Goal: Task Accomplishment & Management: Use online tool/utility

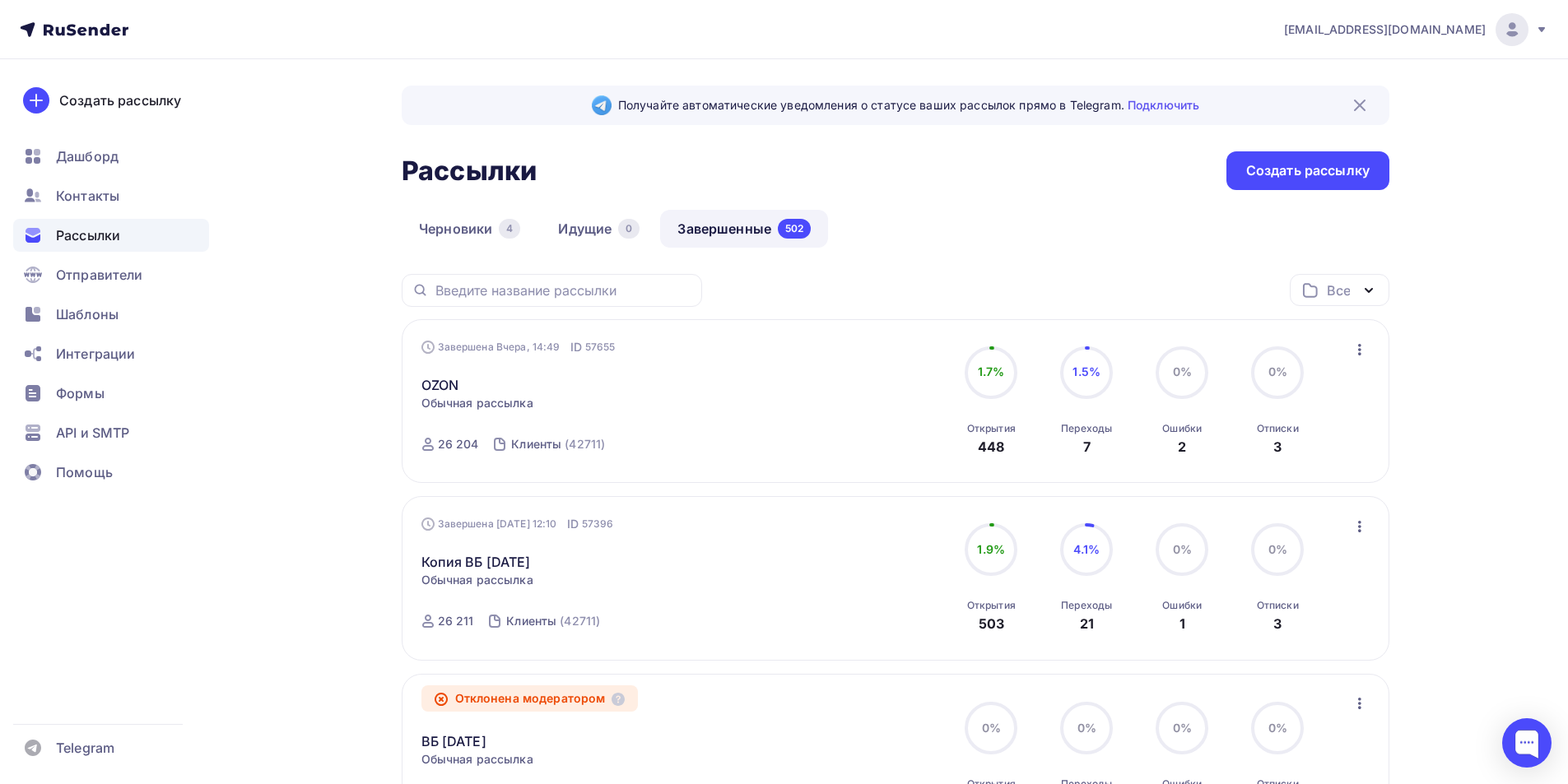
click at [697, 227] on link "Завершенные 502" at bounding box center [744, 229] width 168 height 38
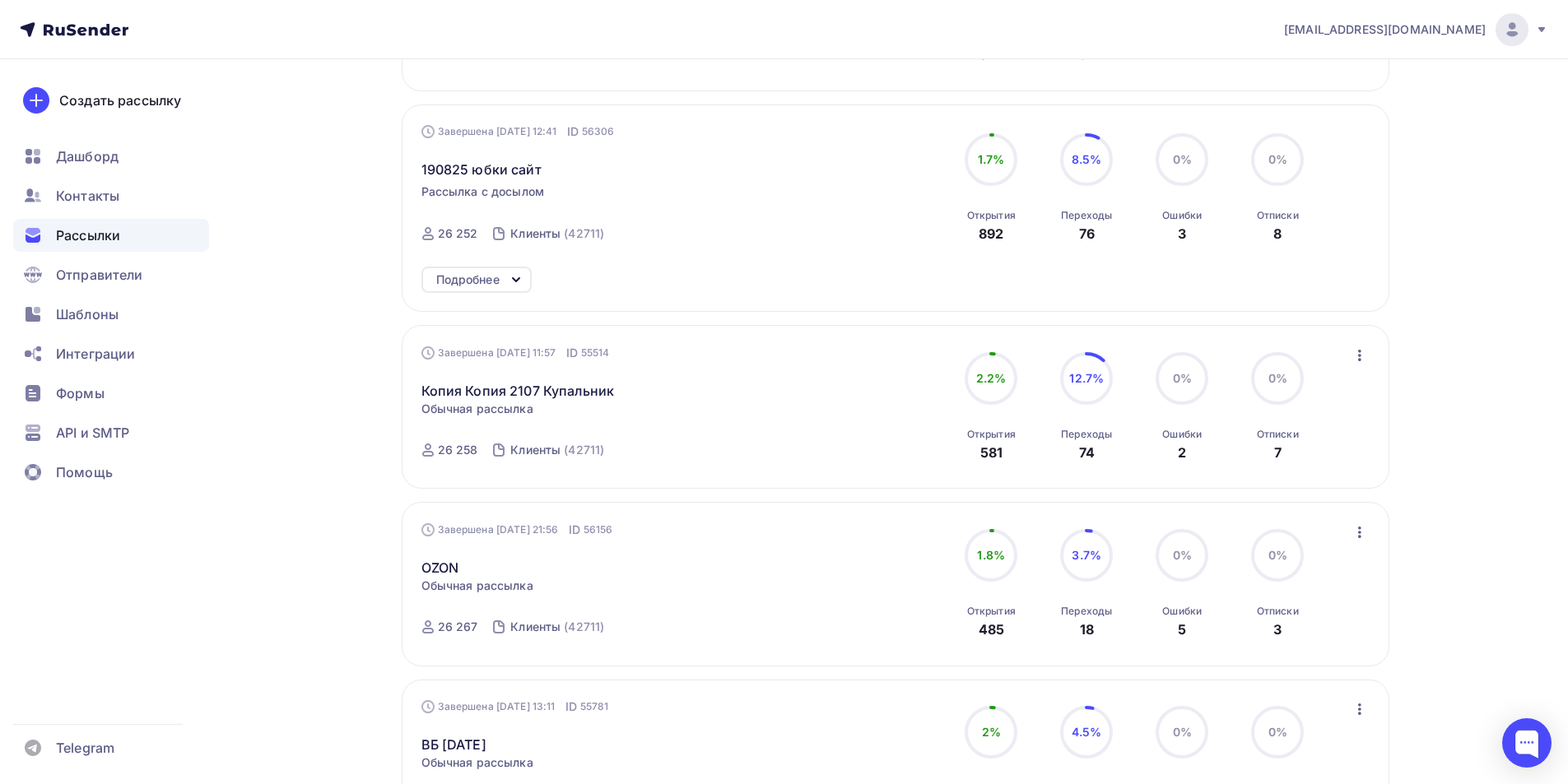
scroll to position [1373, 0]
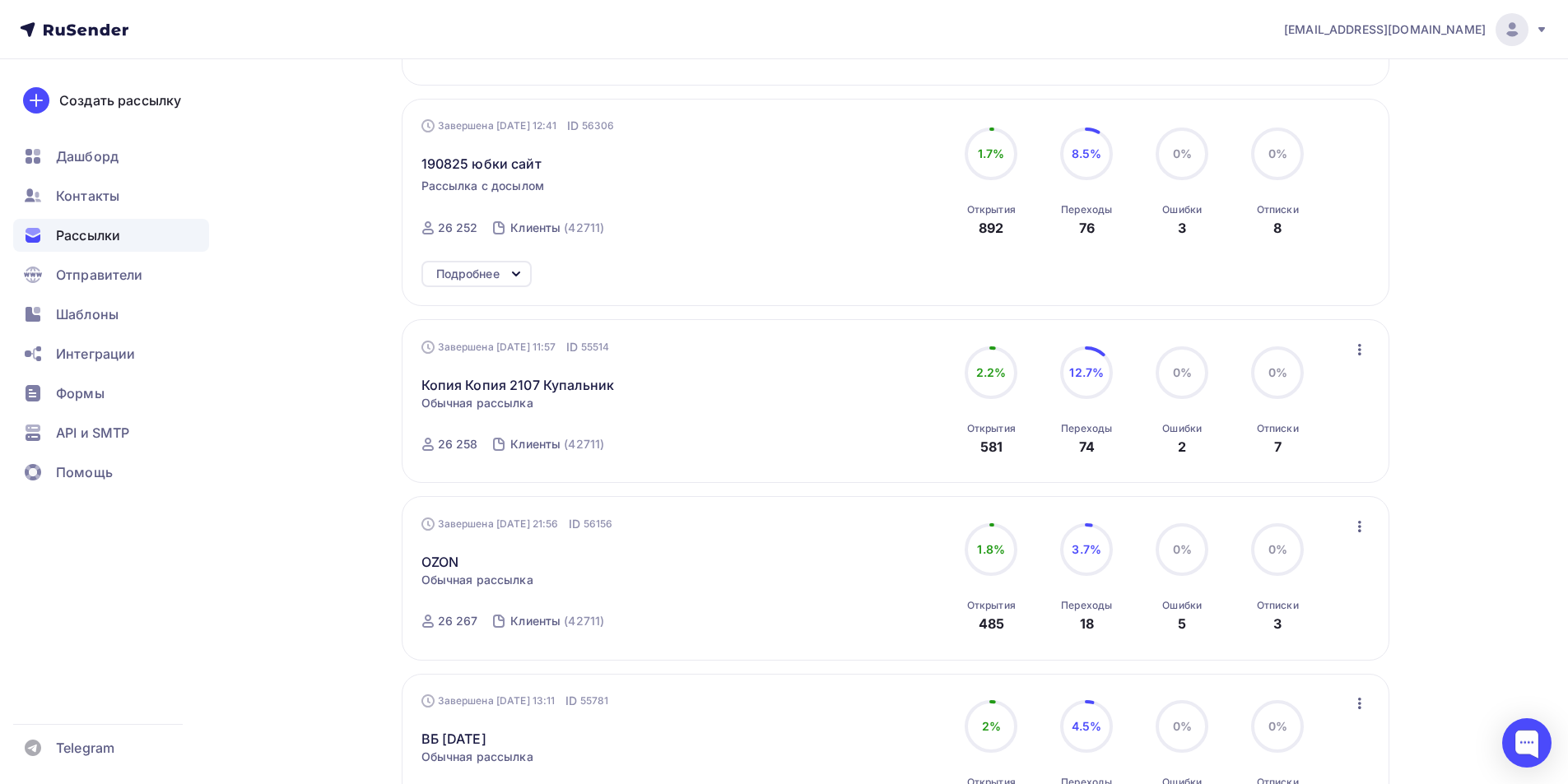
click at [1360, 351] on icon "button" at bounding box center [1359, 350] width 3 height 12
click at [1332, 458] on div "Копировать в новую" at bounding box center [1284, 458] width 169 height 20
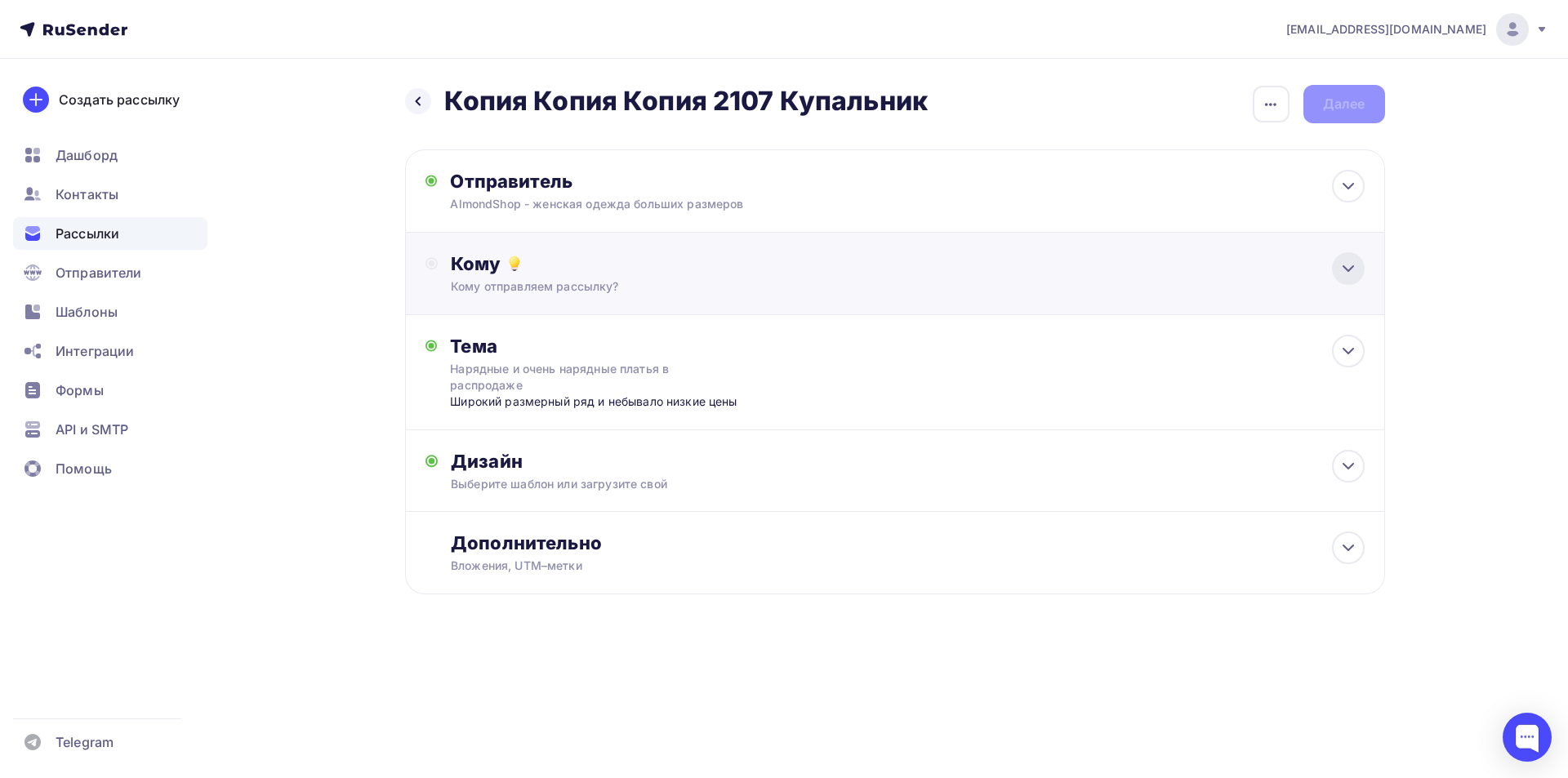
click at [1353, 277] on icon at bounding box center [1349, 269] width 19 height 19
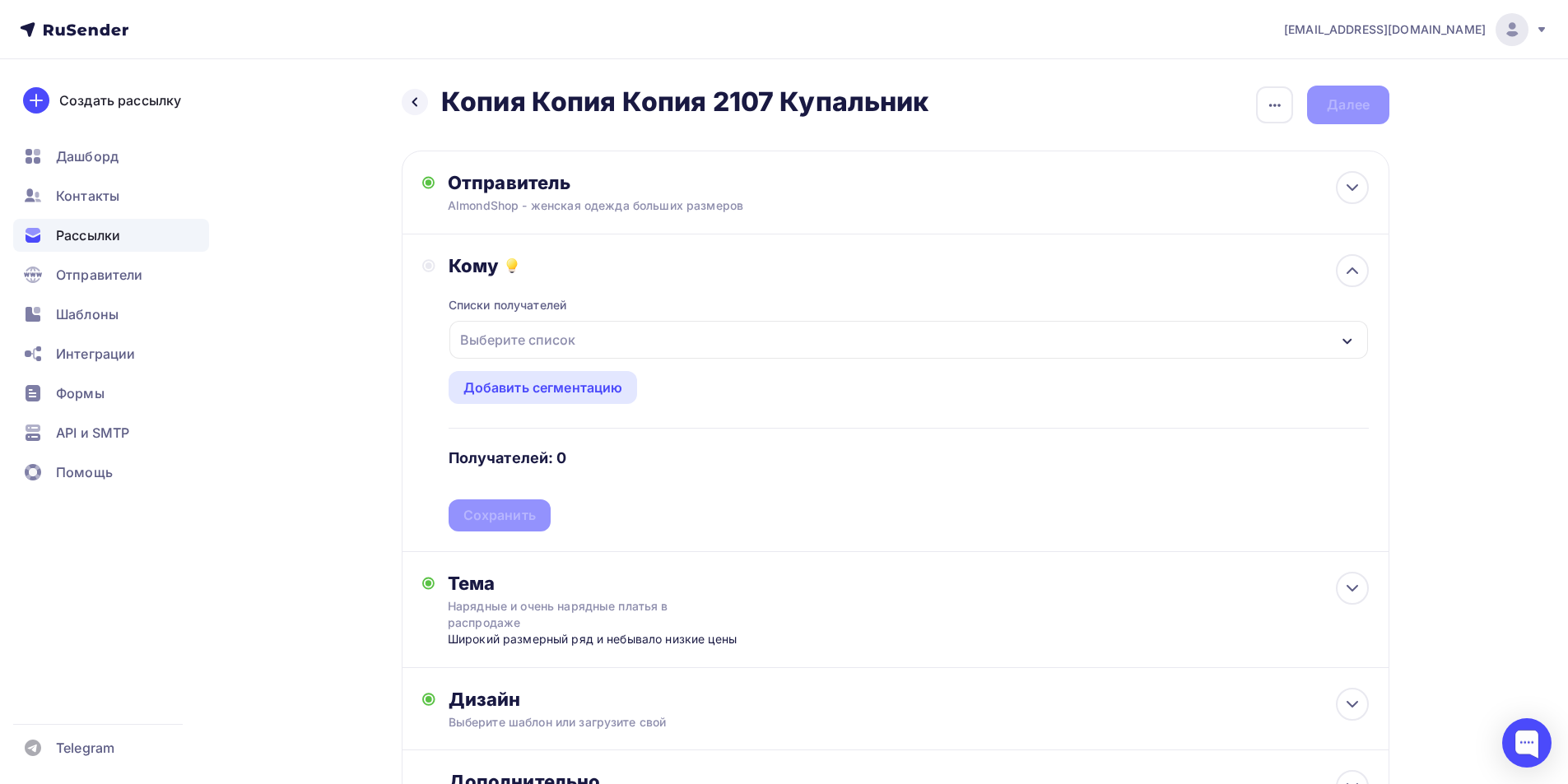
click at [889, 340] on div "Выберите список" at bounding box center [908, 339] width 918 height 38
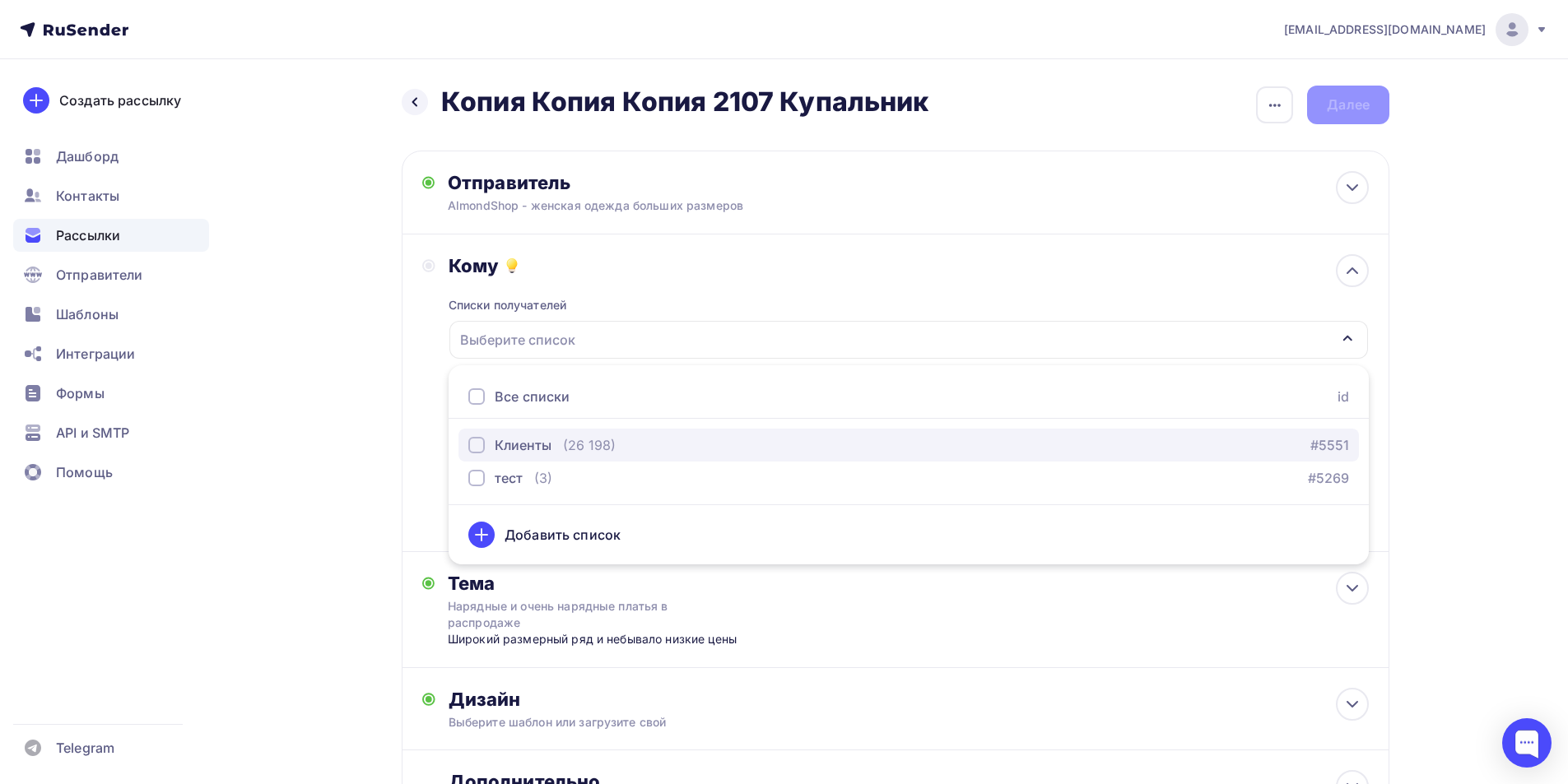
click at [481, 448] on div "button" at bounding box center [476, 445] width 17 height 17
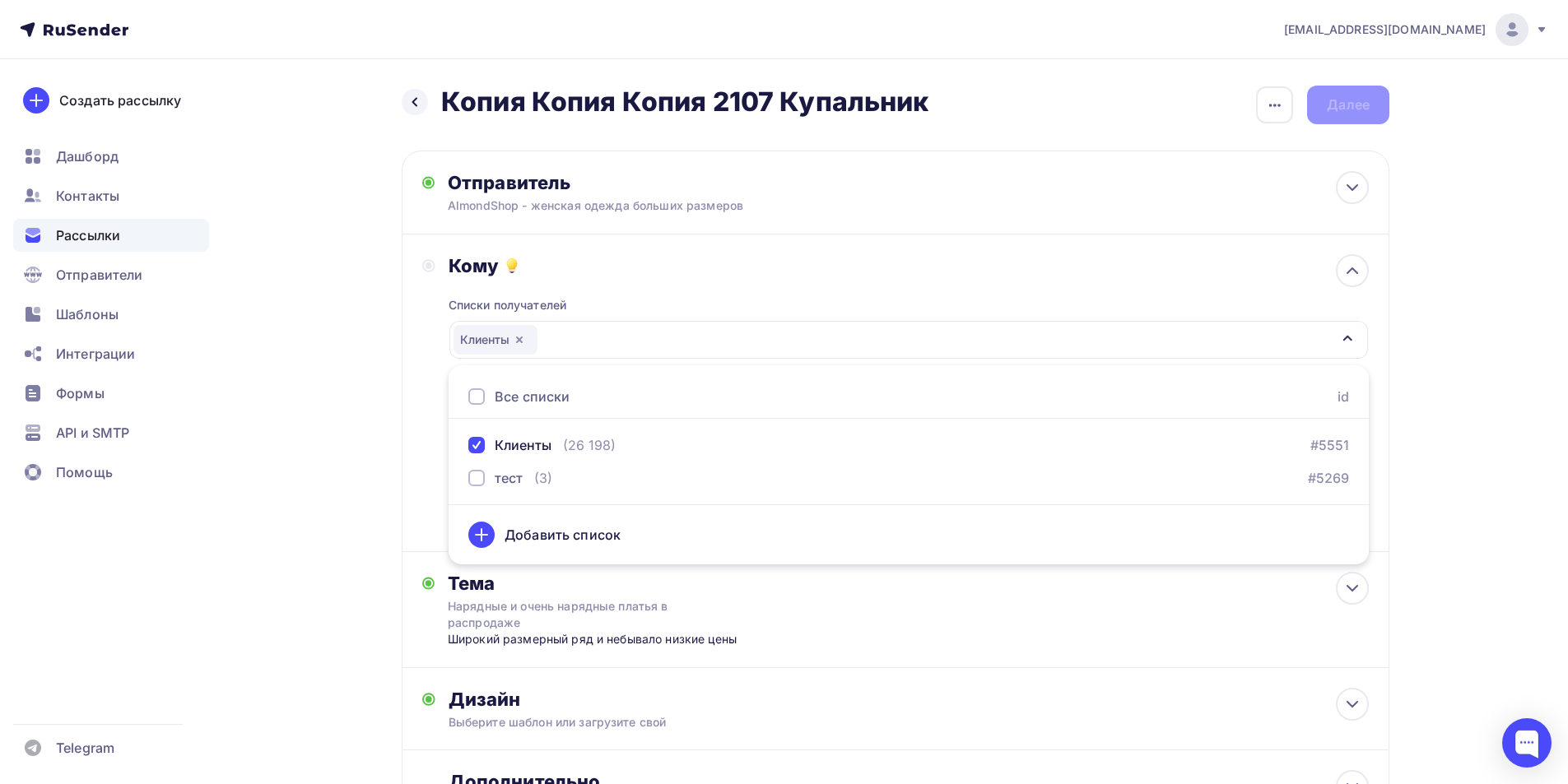
click at [1420, 387] on div "Назад Копия Копия Копия 2107 Купальник Копия Копия Копия 2107 Купальник Закончи…" at bounding box center [784, 500] width 1349 height 881
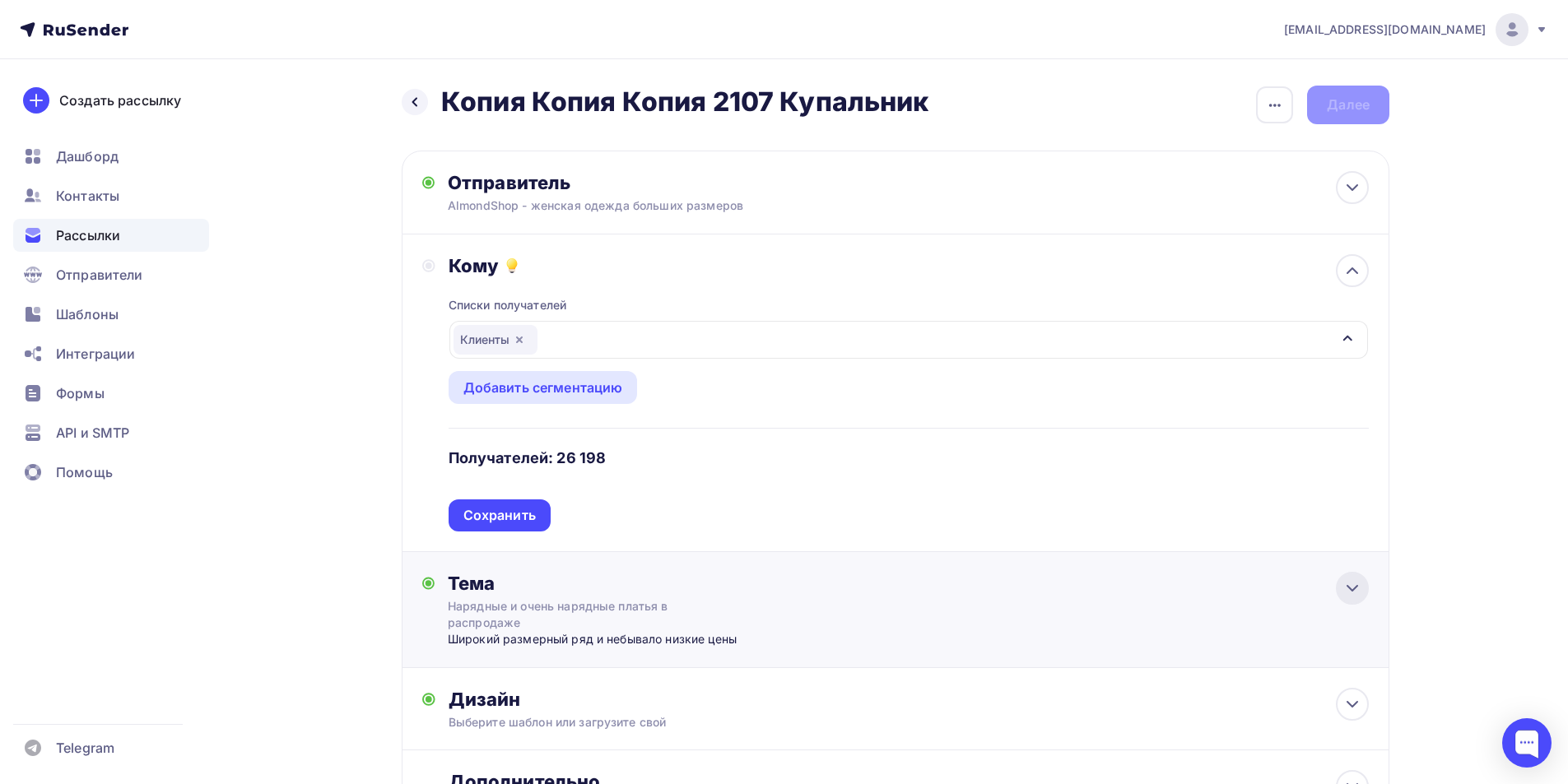
click at [1349, 594] on icon at bounding box center [1352, 588] width 20 height 20
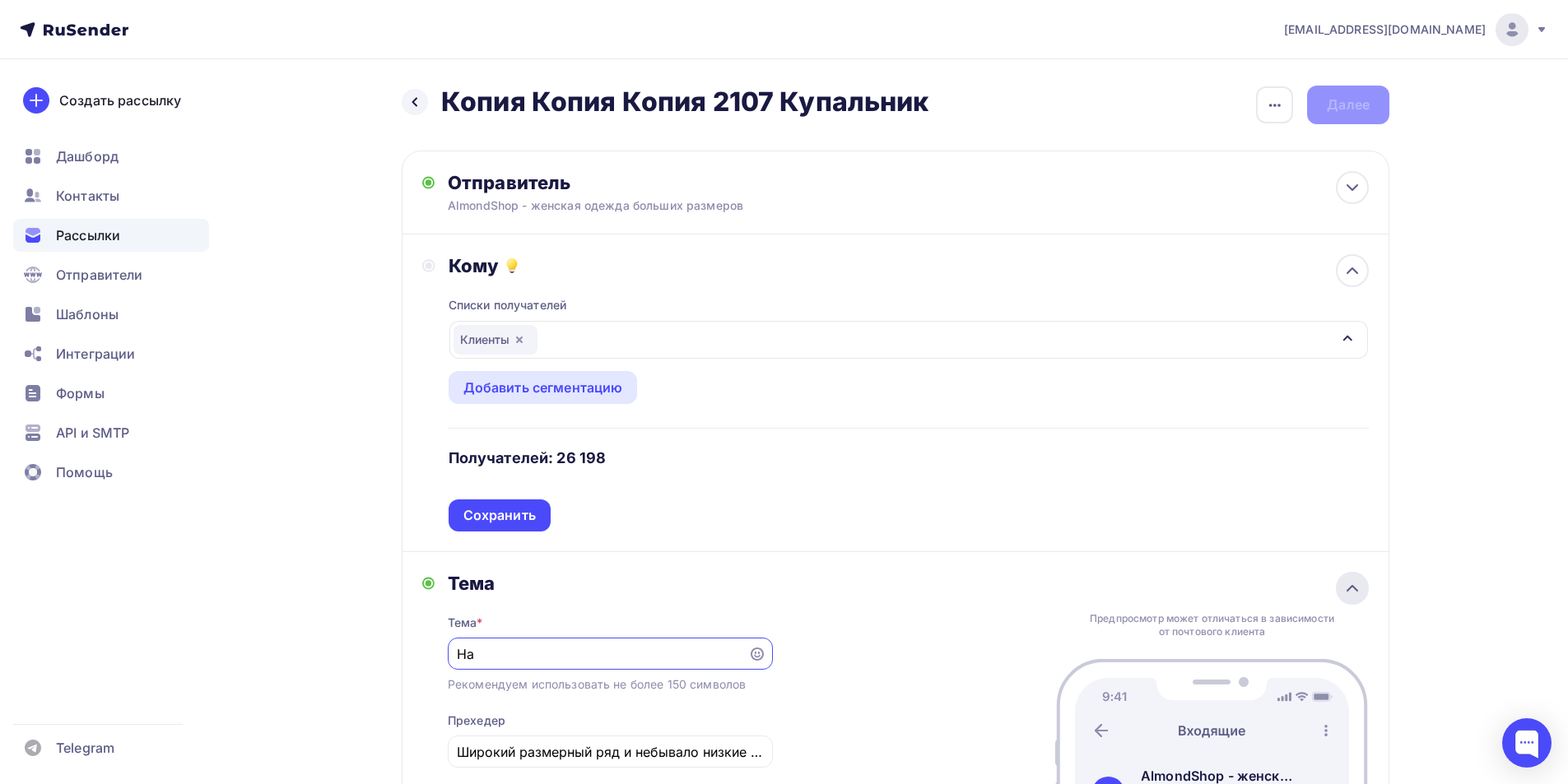
type input "[PERSON_NAME]"
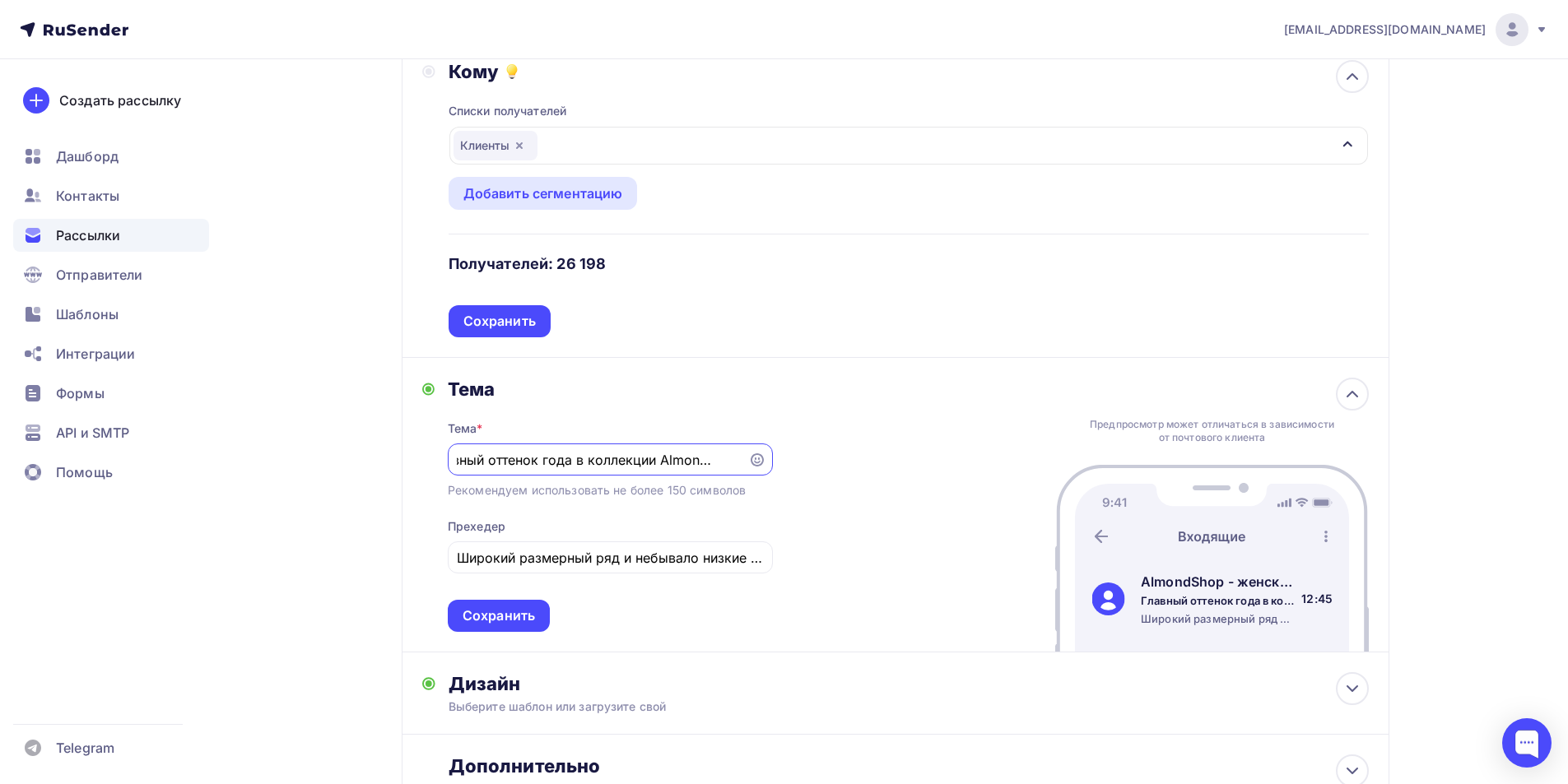
scroll to position [197, 0]
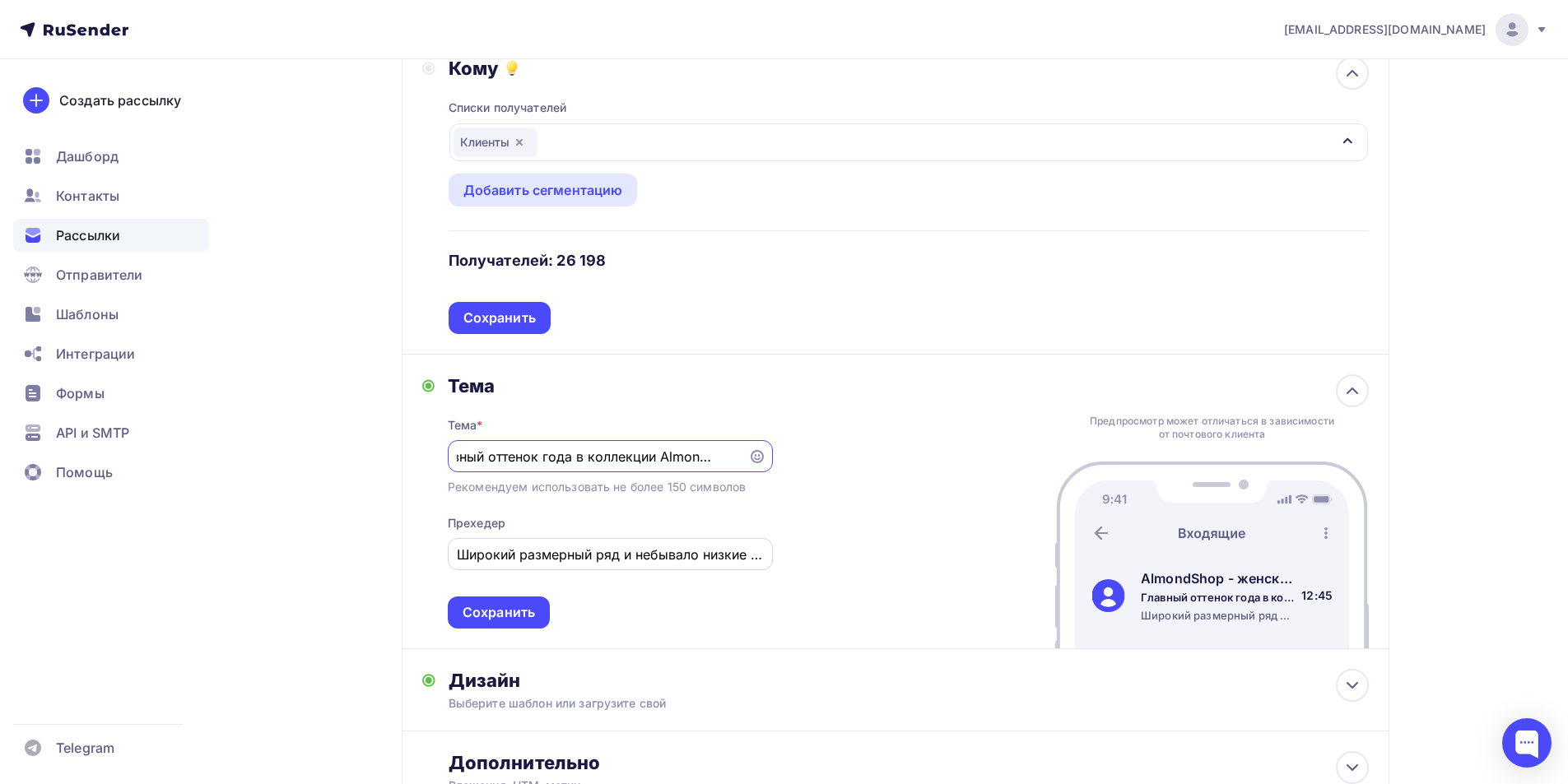
type input "Главный оттенок года в коллекции Almondshop"
click at [720, 559] on input "Широкий размерный ряд и небывало низкие цены" at bounding box center [609, 554] width 306 height 20
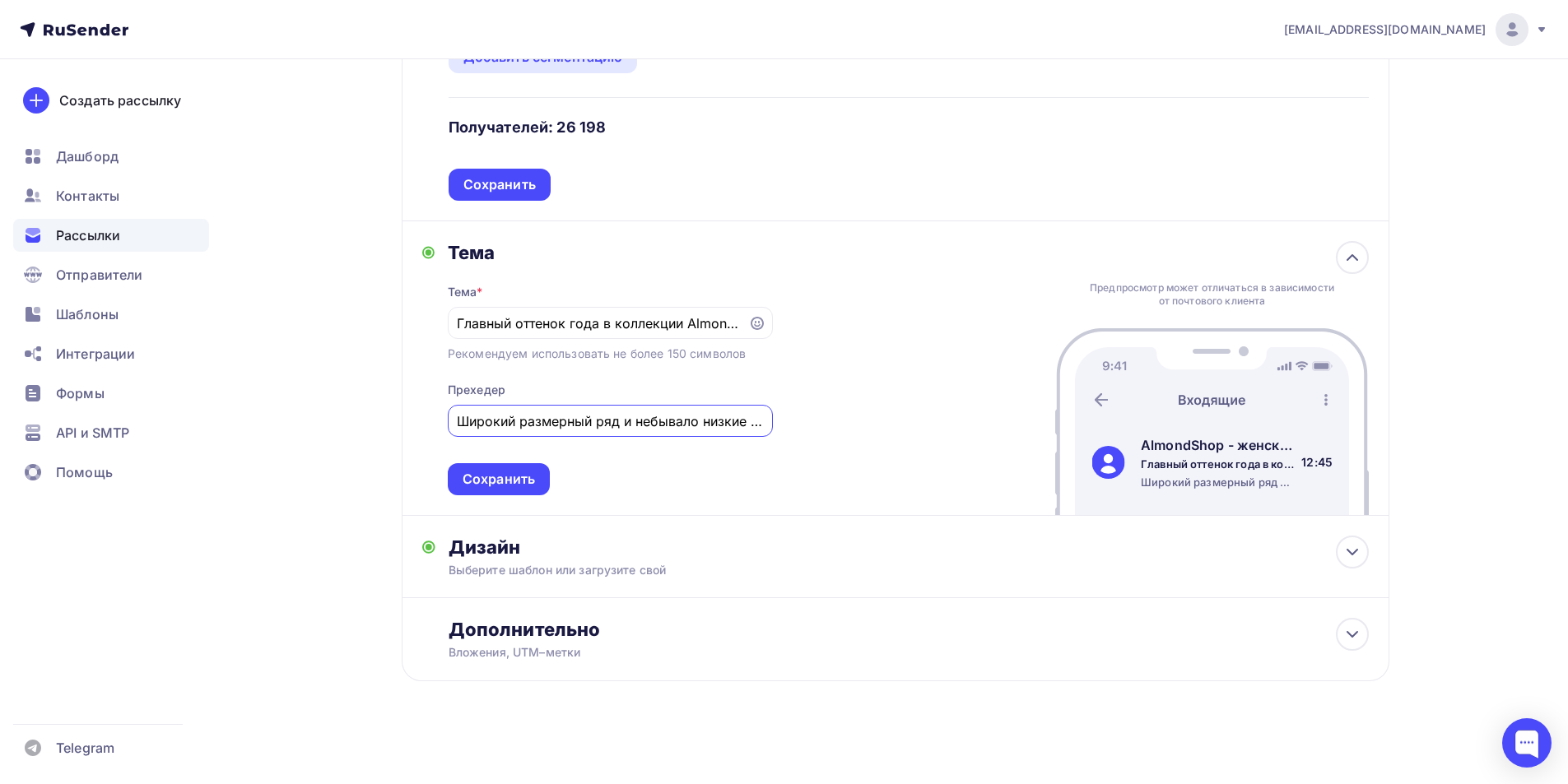
scroll to position [334, 0]
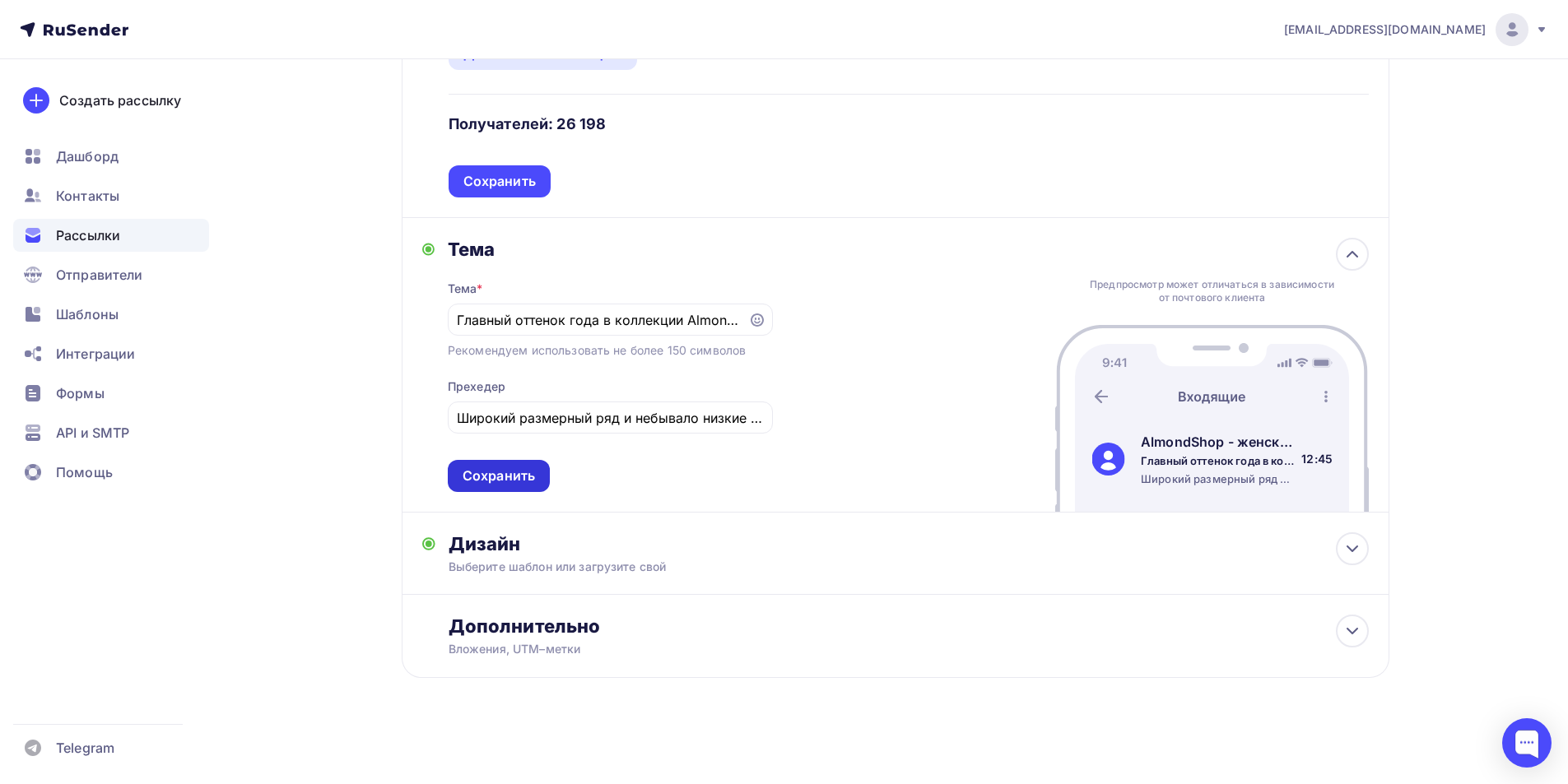
click at [490, 482] on div "Сохранить" at bounding box center [499, 475] width 72 height 19
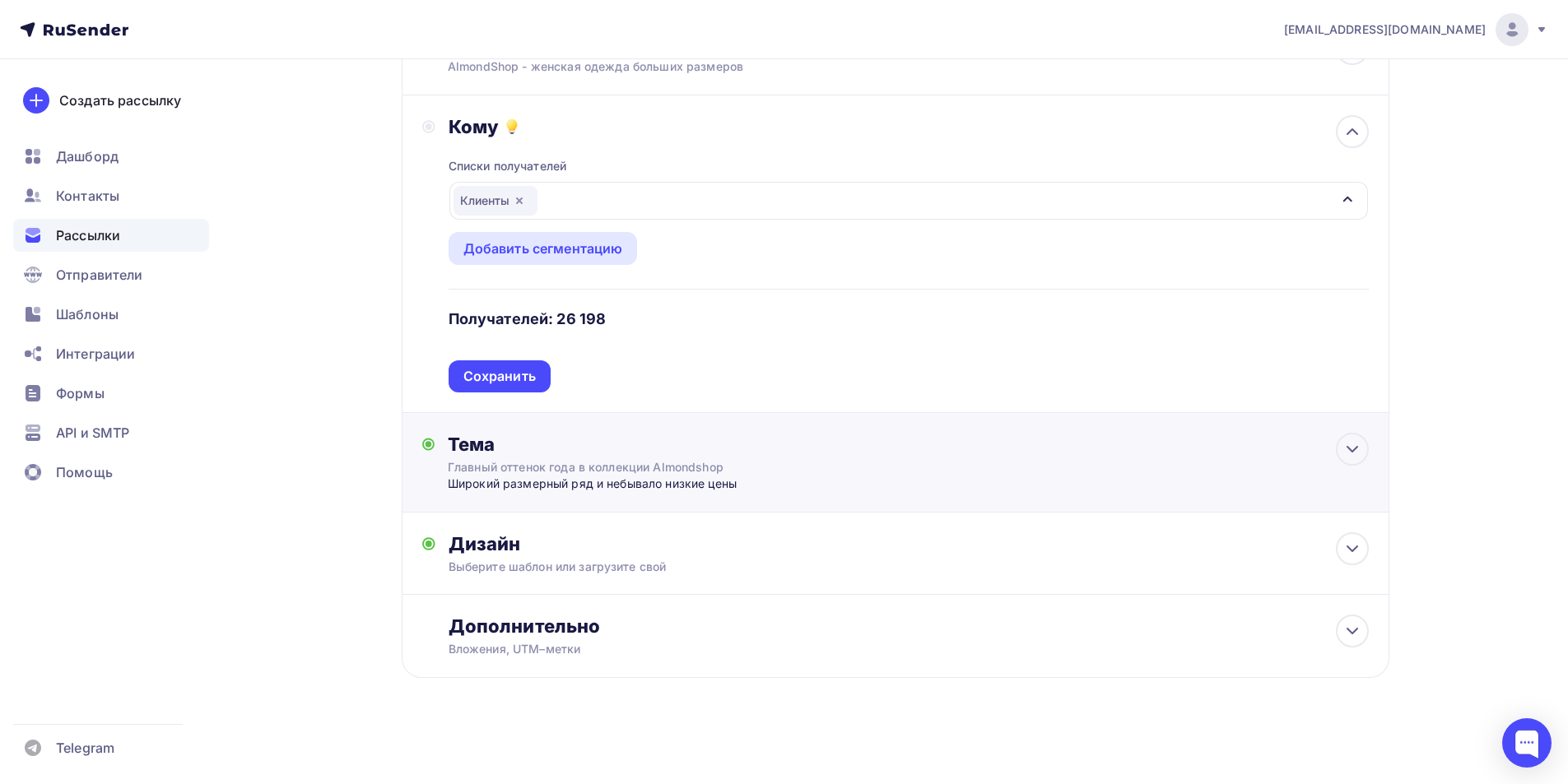
scroll to position [139, 0]
click at [511, 553] on div "Дизайн" at bounding box center [908, 544] width 920 height 23
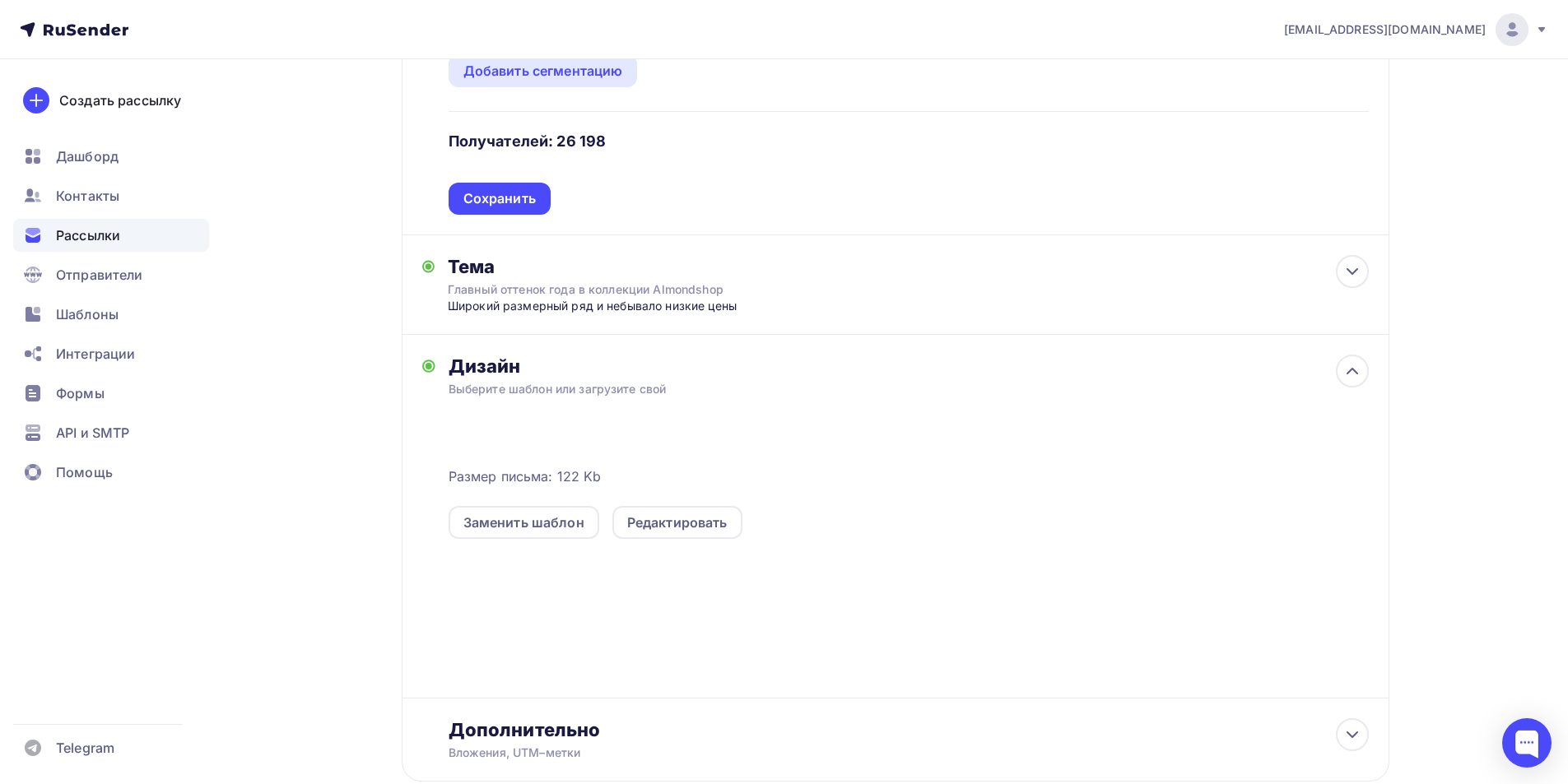
scroll to position [334, 0]
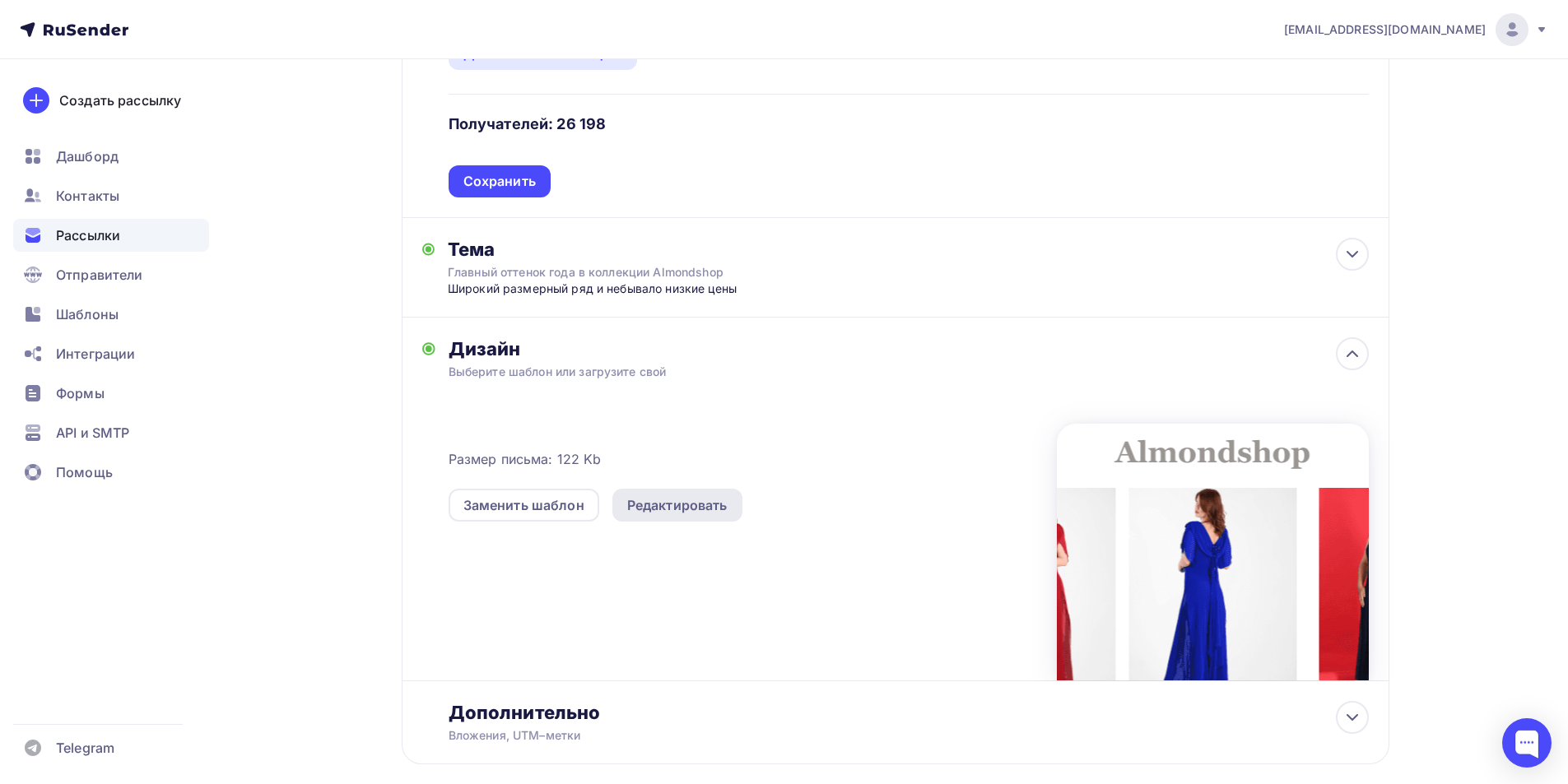
click at [710, 507] on div "Редактировать" at bounding box center [676, 505] width 101 height 20
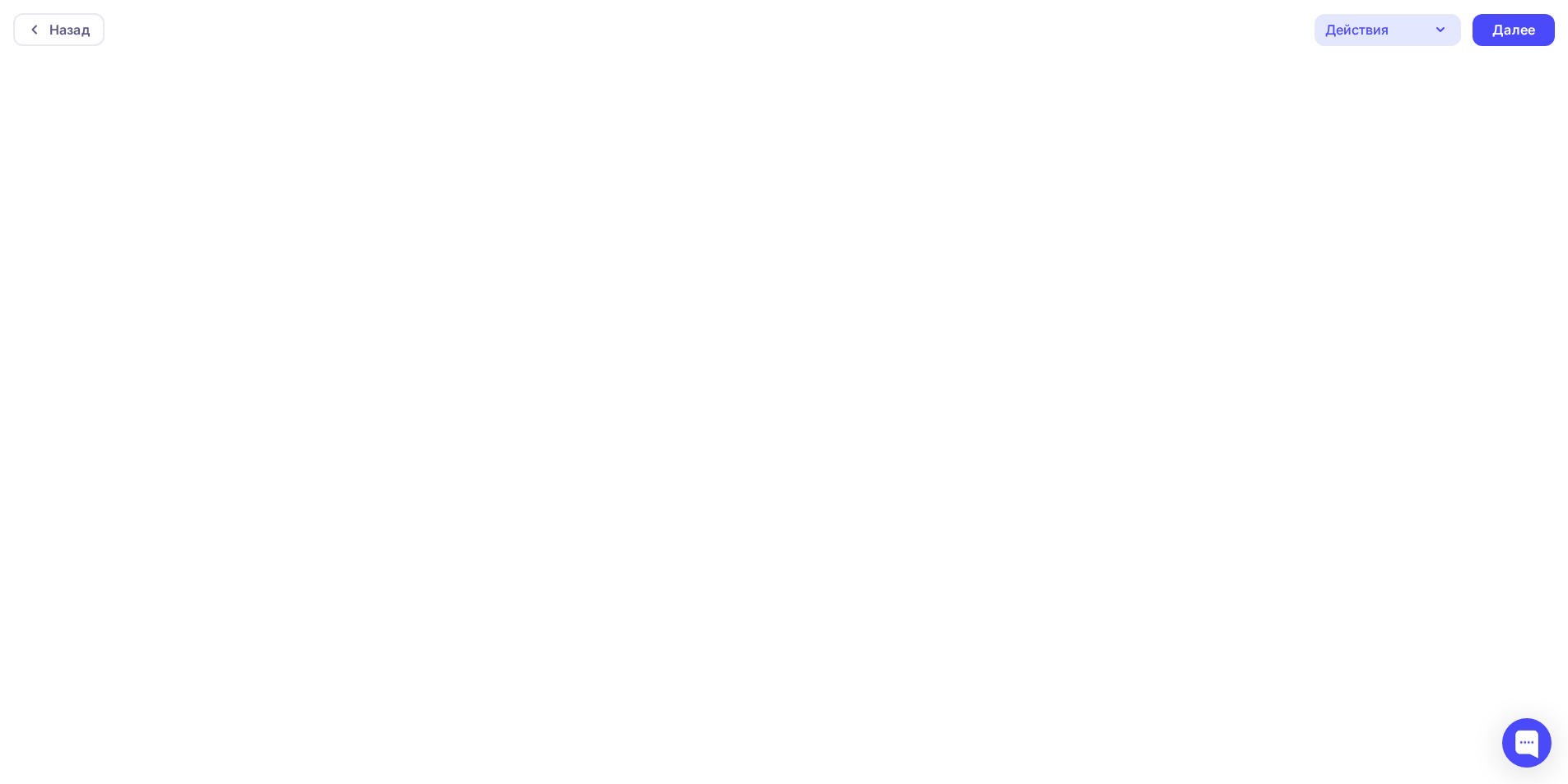
scroll to position [4, 0]
click at [1517, 20] on div "Далее" at bounding box center [1513, 25] width 43 height 19
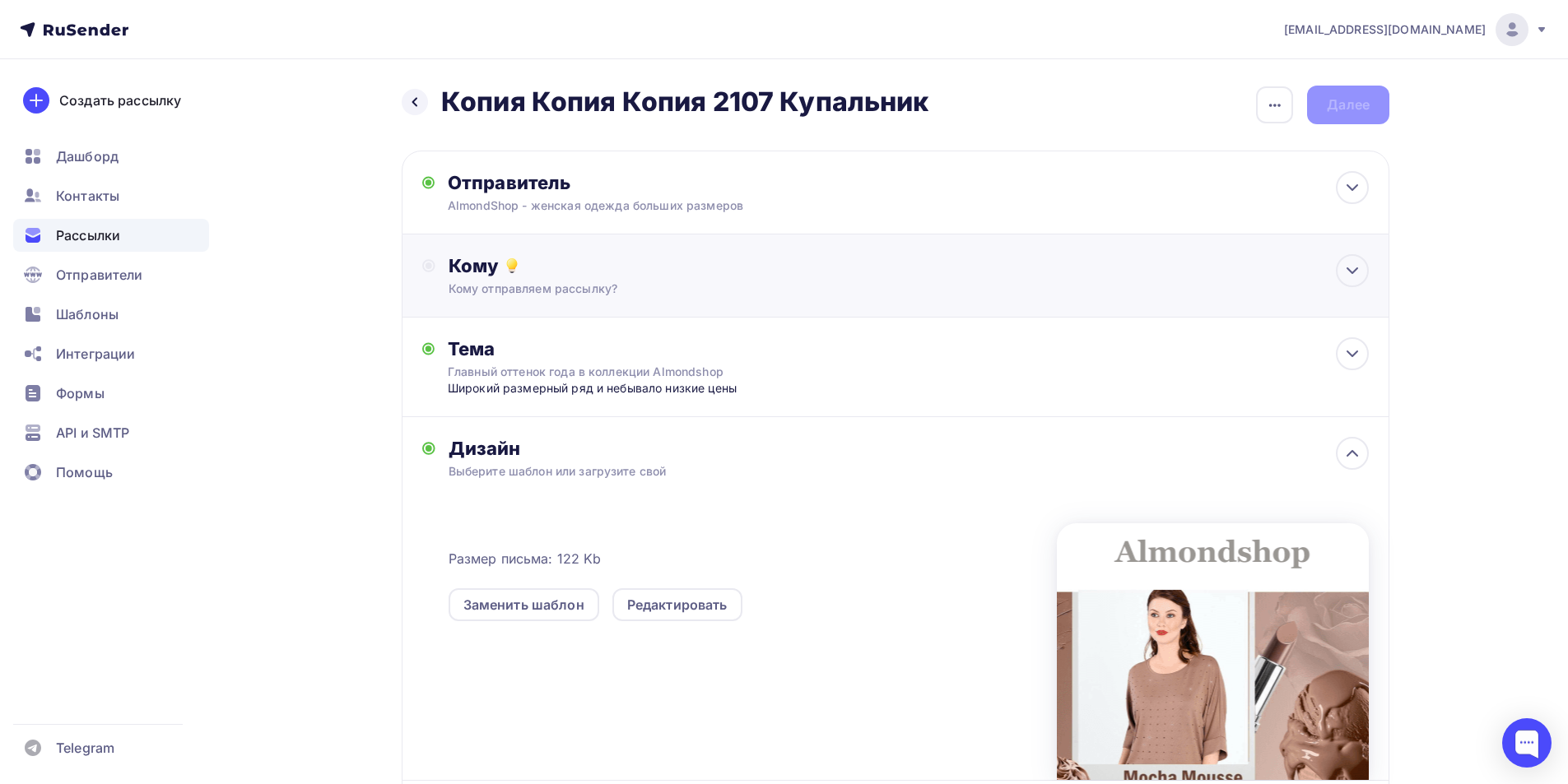
click at [669, 283] on div "Кому отправляем рассылку?" at bounding box center [863, 288] width 829 height 17
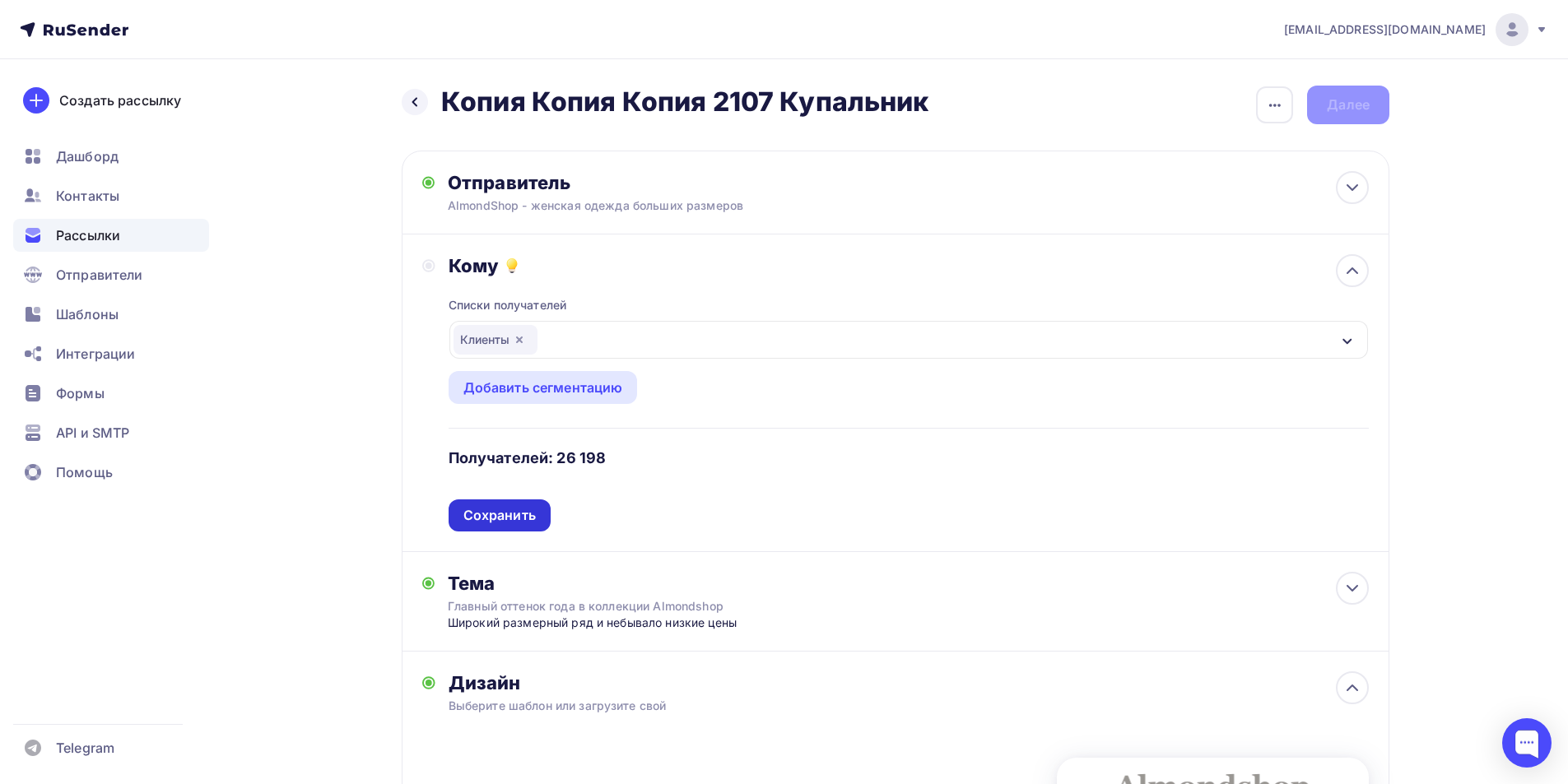
click at [532, 518] on div "Сохранить" at bounding box center [500, 515] width 72 height 19
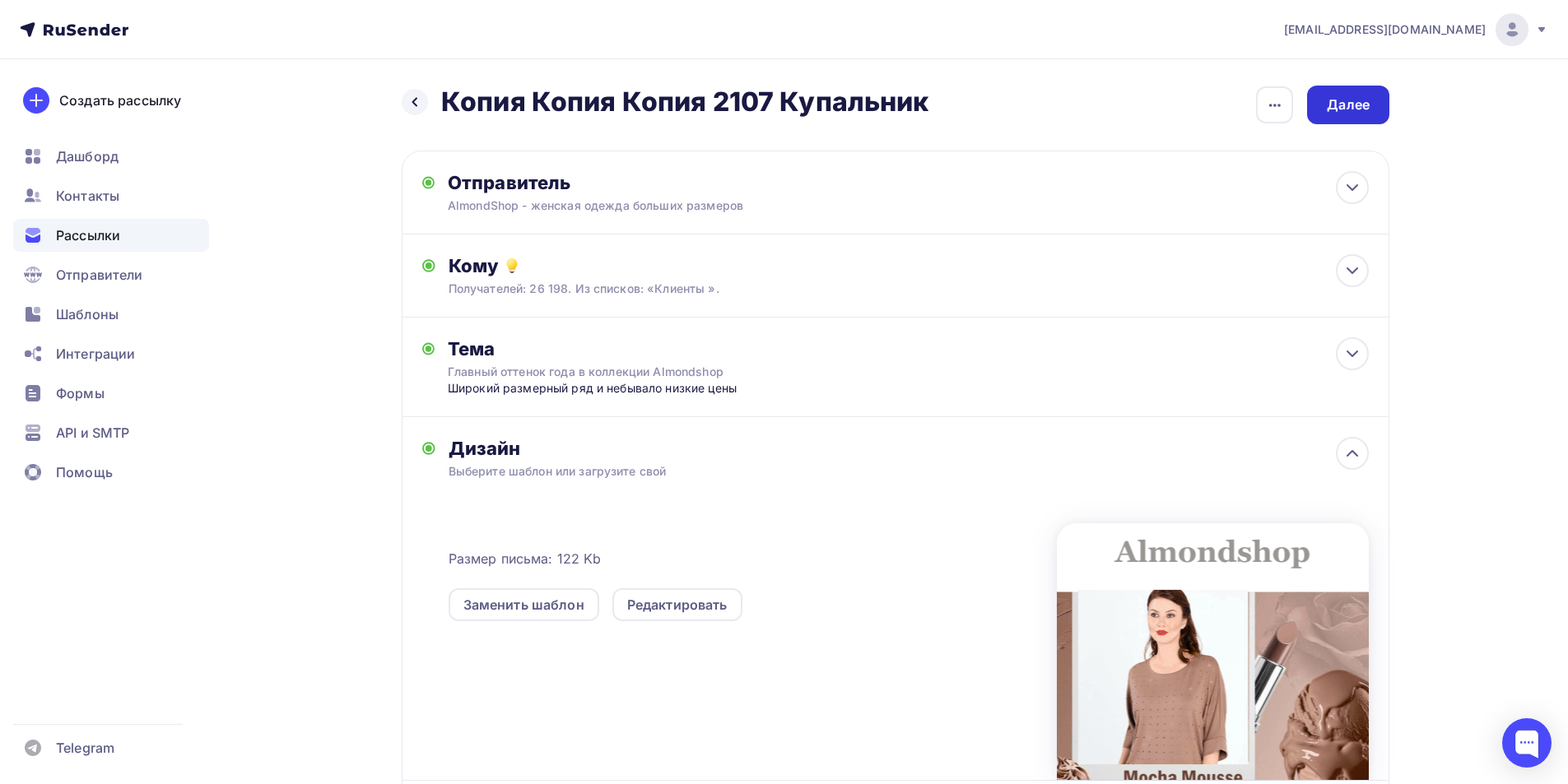
click at [1354, 102] on div "Далее" at bounding box center [1348, 105] width 43 height 19
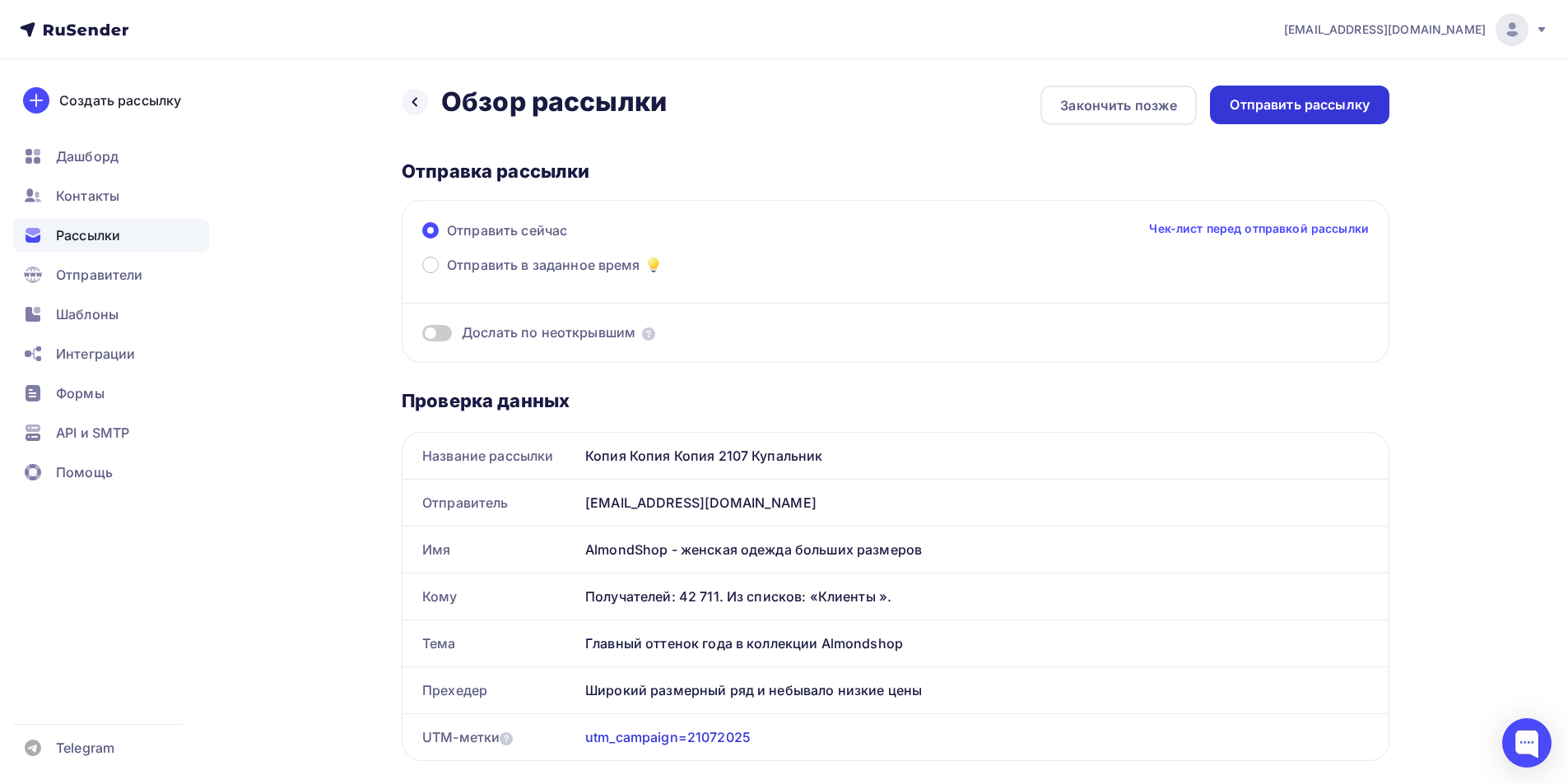
click at [1333, 111] on div "Отправить рассылку" at bounding box center [1299, 105] width 140 height 19
